Goal: Transaction & Acquisition: Purchase product/service

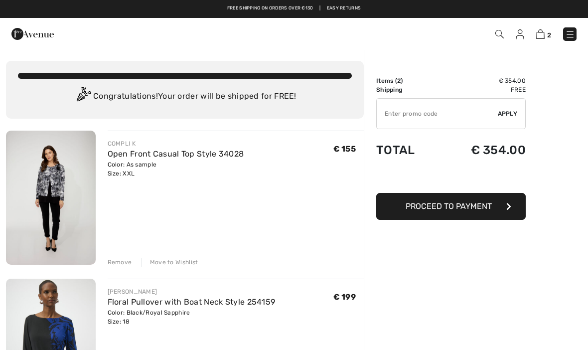
click at [131, 262] on div "Remove Move to Wishlist" at bounding box center [236, 260] width 256 height 11
click at [125, 259] on div "Remove" at bounding box center [120, 261] width 24 height 9
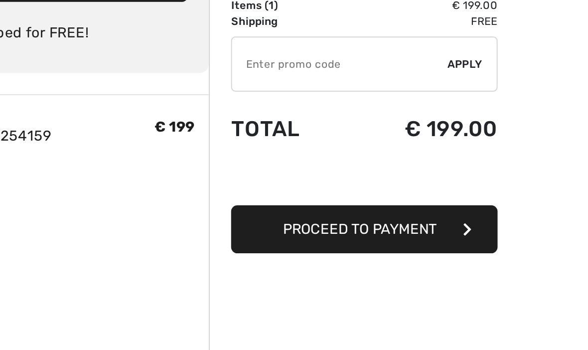
click at [405, 201] on span "Proceed to Payment" at bounding box center [448, 205] width 86 height 9
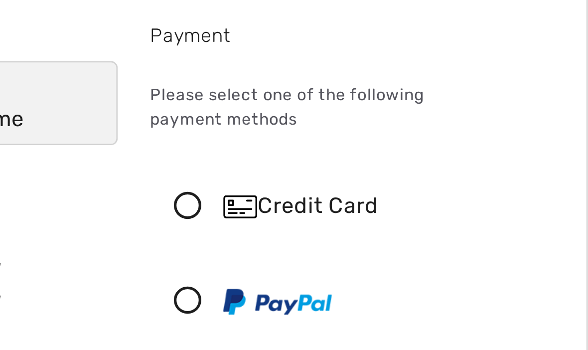
click at [179, 124] on icon at bounding box center [192, 129] width 26 height 10
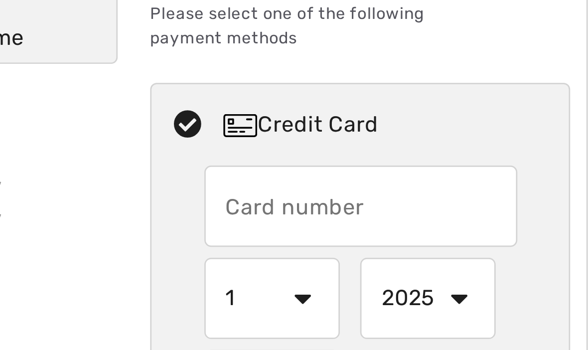
click at [198, 143] on input "text" at bounding box center [255, 158] width 115 height 30
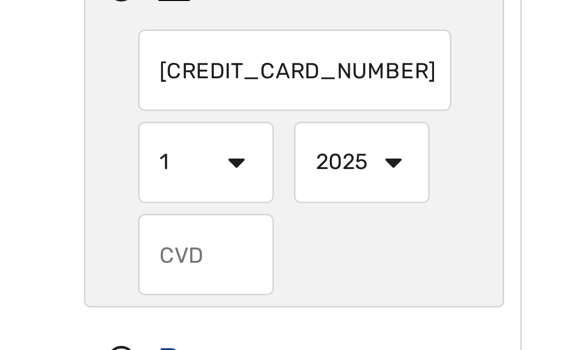
type input "[CREDIT_CARD_NUMBER]"
click at [198, 177] on select "1 2 3 4 5 6 7 8 9 10 11 12" at bounding box center [223, 192] width 50 height 30
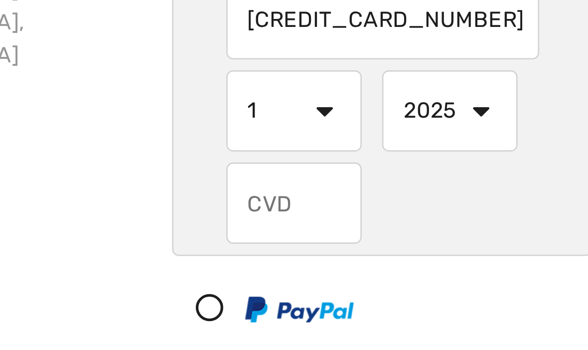
select select "3"
click at [255, 177] on select "2025 2026 2027 2028 2029 2030 2031 2032 2033 2034 2035" at bounding box center [280, 192] width 50 height 30
select select "2028"
click at [198, 211] on input "text" at bounding box center [223, 226] width 50 height 30
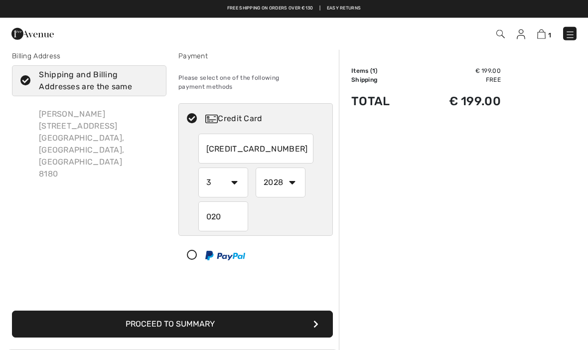
scroll to position [24, 0]
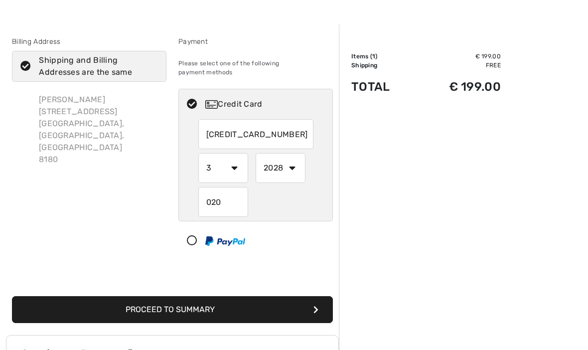
type input "020"
click at [228, 304] on button "Proceed to Summary" at bounding box center [172, 309] width 321 height 27
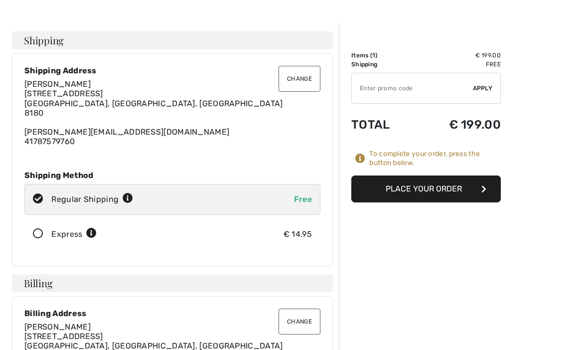
scroll to position [25, 0]
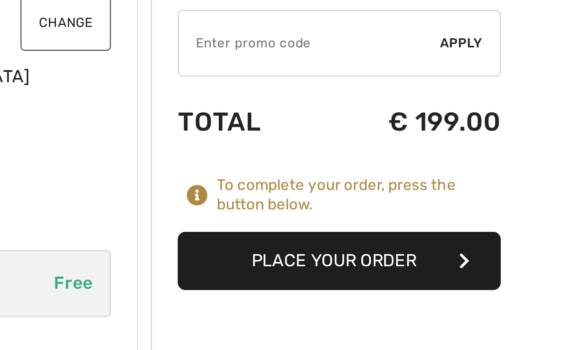
click at [351, 176] on button "Place Your Order" at bounding box center [425, 189] width 149 height 27
